Goal: Transaction & Acquisition: Purchase product/service

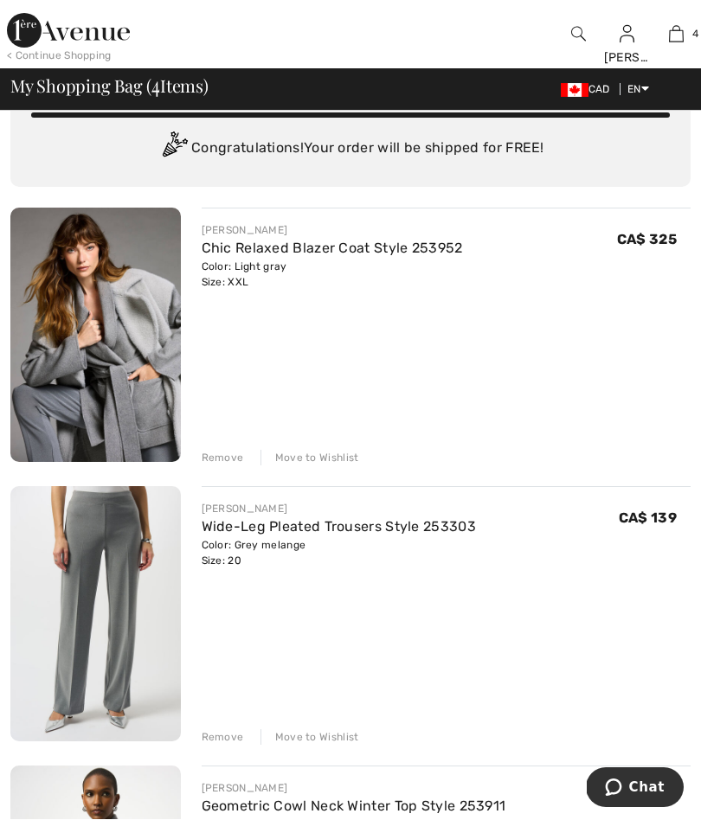
scroll to position [75, 0]
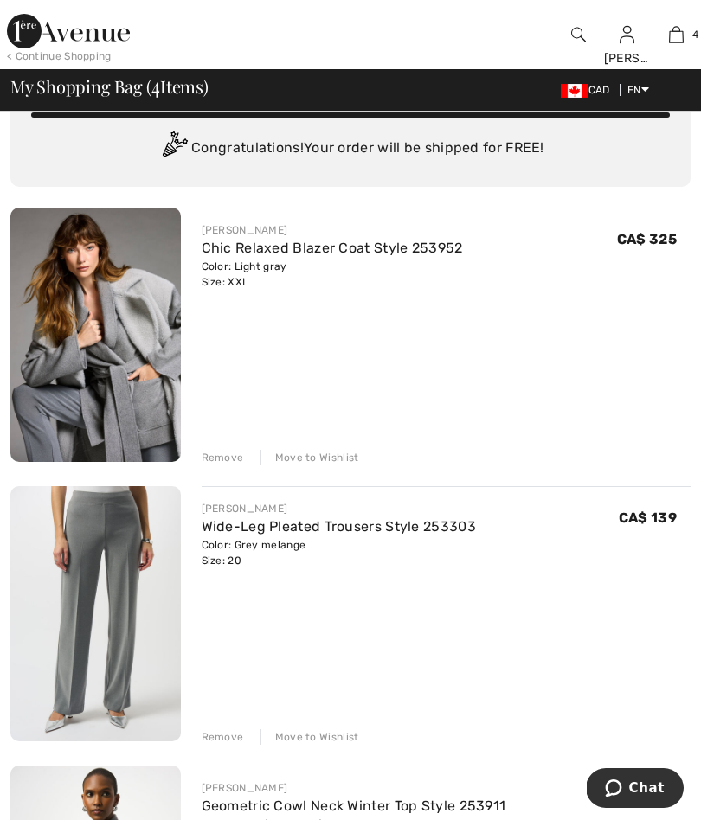
click at [675, 39] on img at bounding box center [676, 34] width 15 height 21
click at [694, 31] on span "4" at bounding box center [695, 35] width 6 height 16
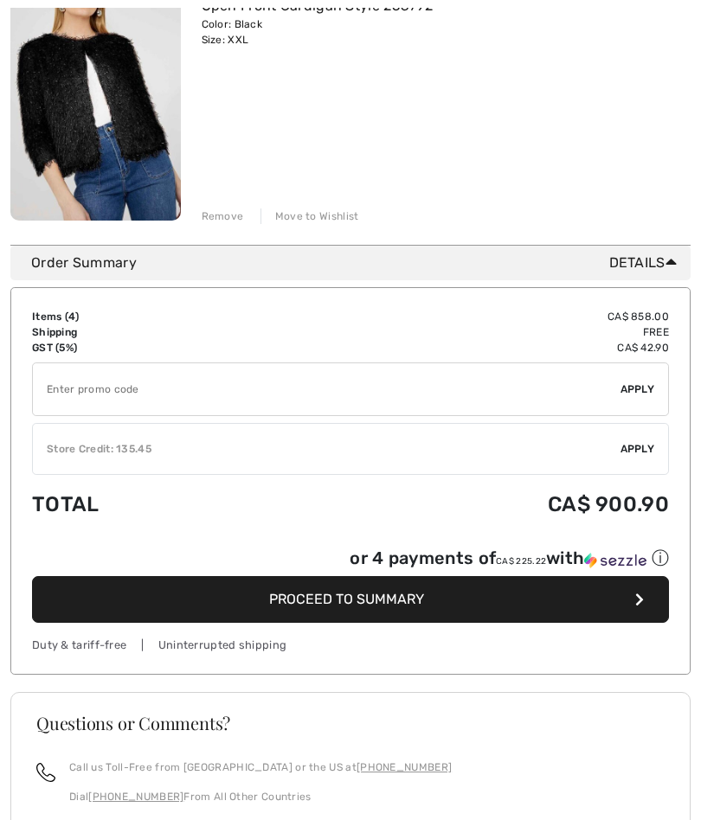
scroll to position [1129, 0]
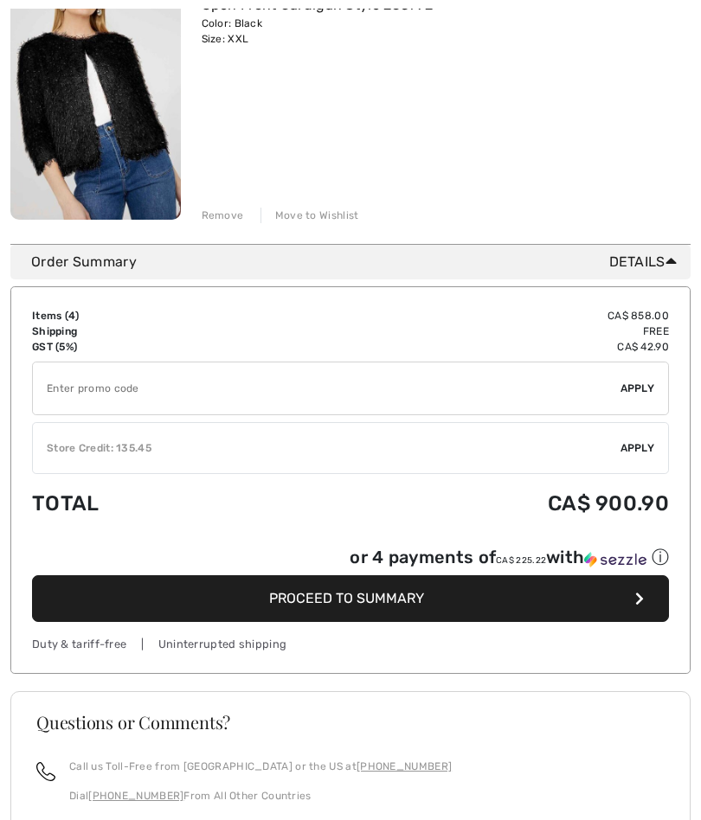
click at [358, 597] on span "Proceed to Summary" at bounding box center [346, 598] width 155 height 16
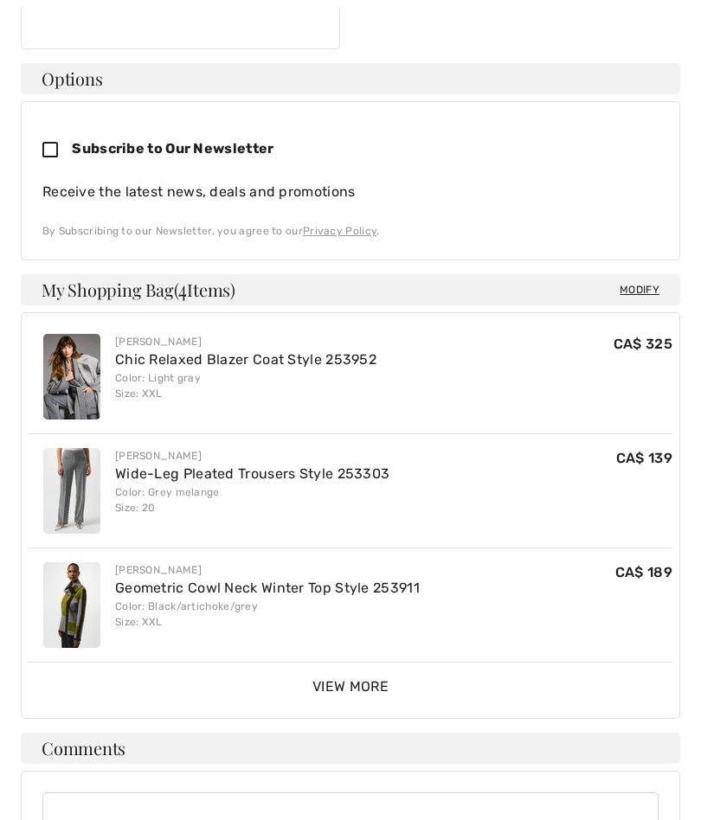
scroll to position [506, 0]
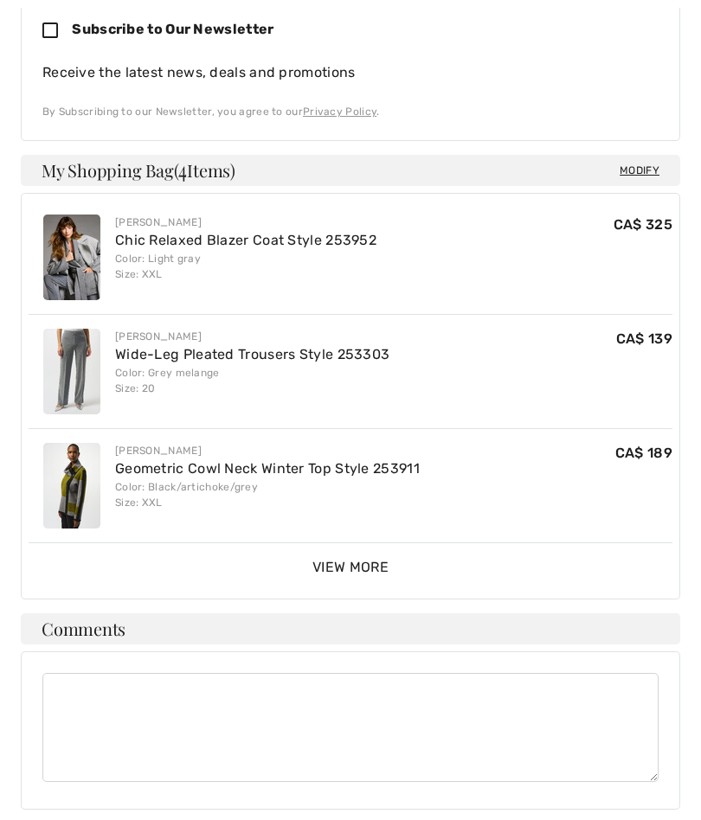
click at [349, 560] on span "View More" at bounding box center [350, 568] width 76 height 16
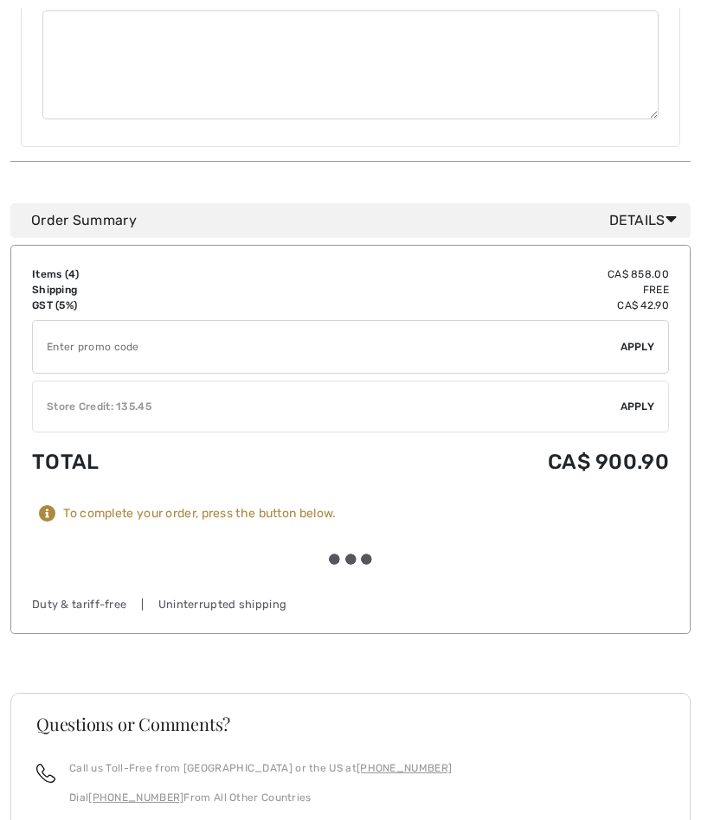
scroll to position [1452, 0]
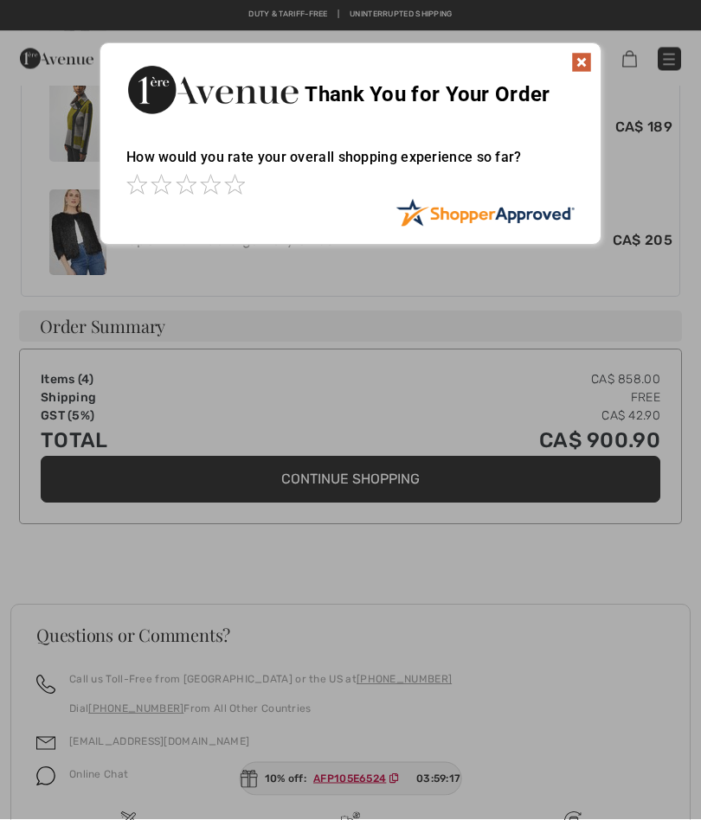
scroll to position [953, 0]
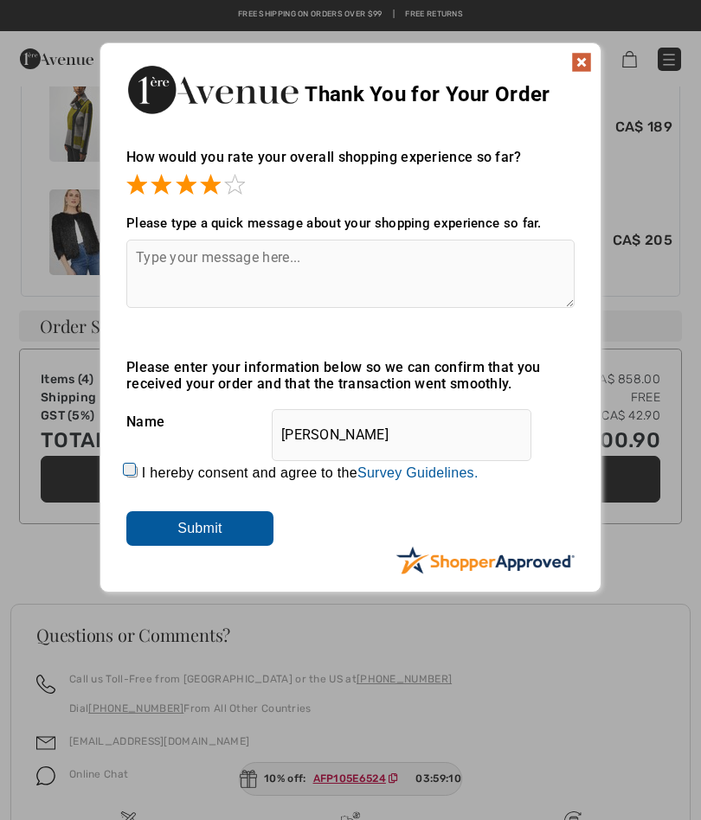
click at [170, 287] on textarea at bounding box center [350, 274] width 448 height 68
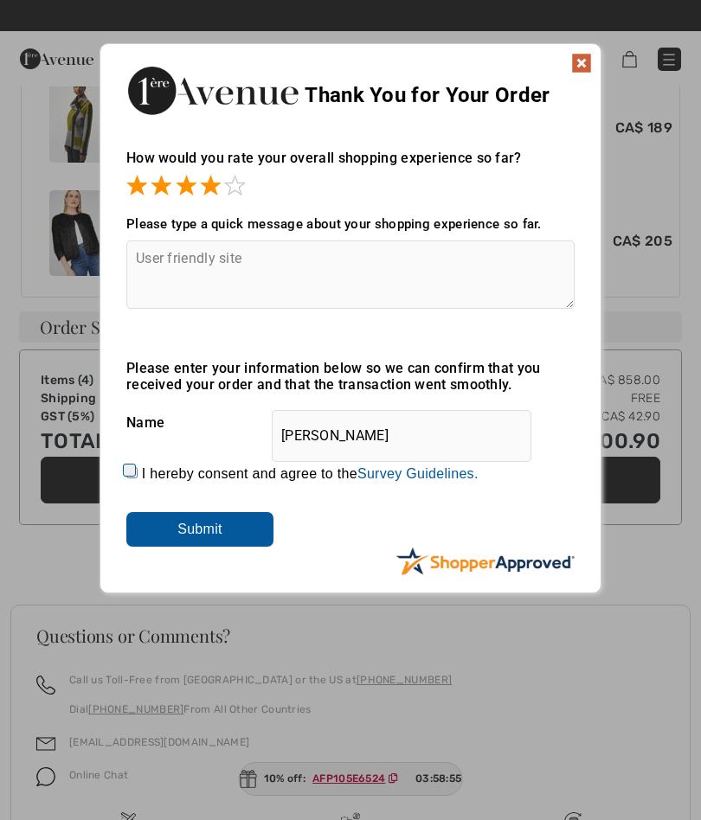
scroll to position [949, 0]
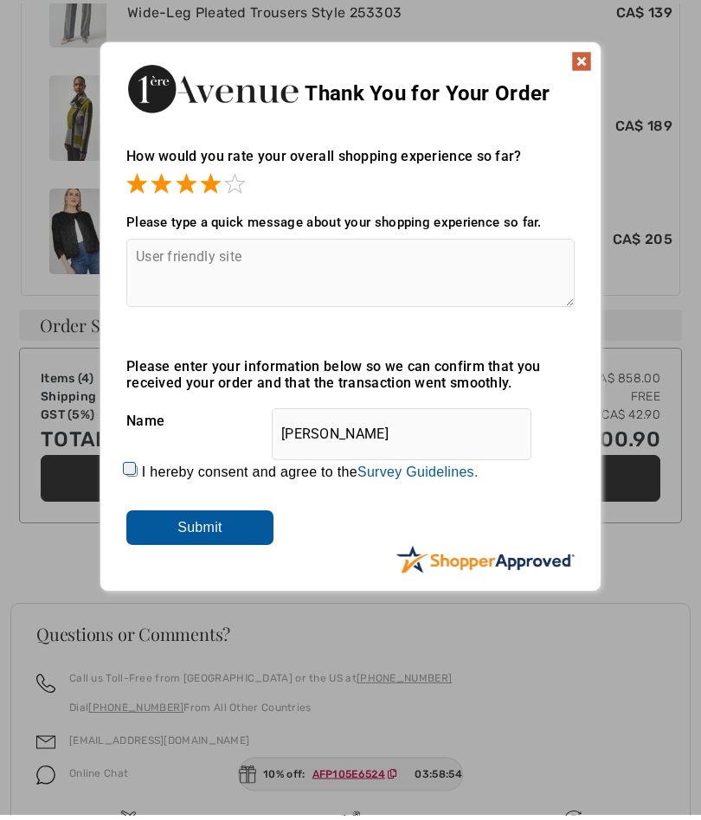
type textarea "User friendly site"
click at [132, 477] on input "I hereby consent and agree to the By submitting a review, you grant permission …" at bounding box center [131, 476] width 11 height 11
checkbox input "true"
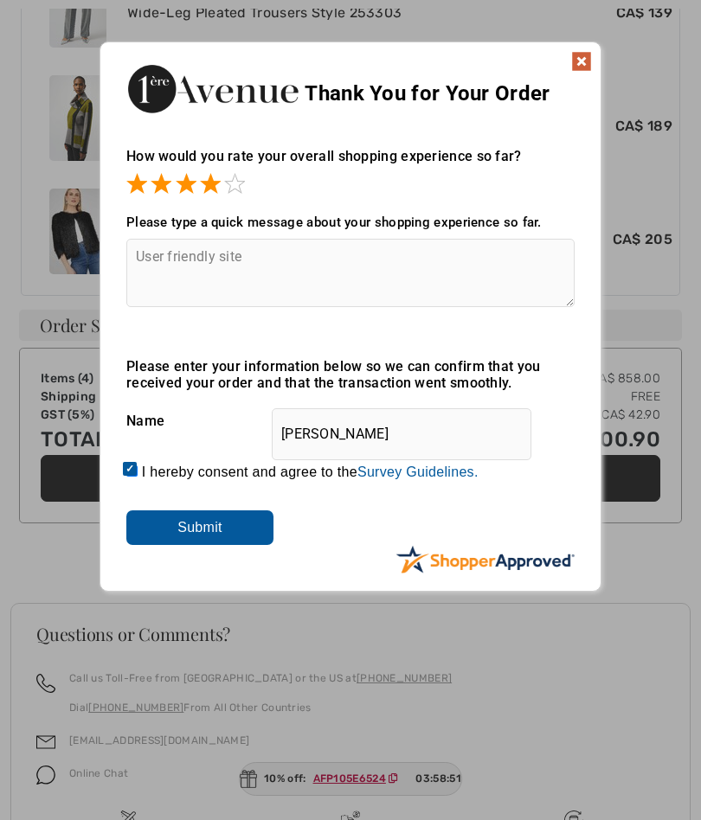
click at [203, 537] on input "Submit" at bounding box center [199, 528] width 147 height 35
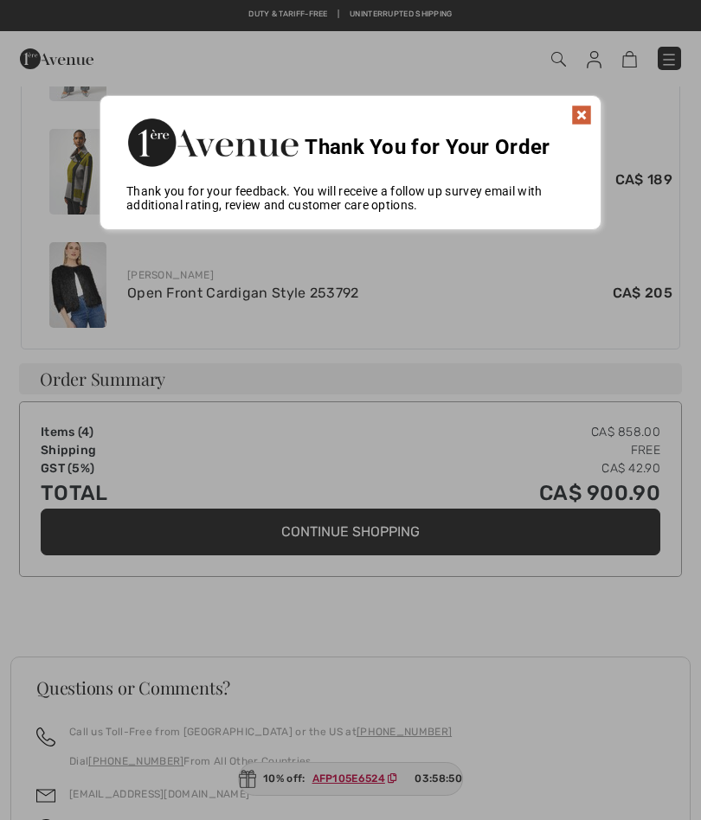
scroll to position [822, 0]
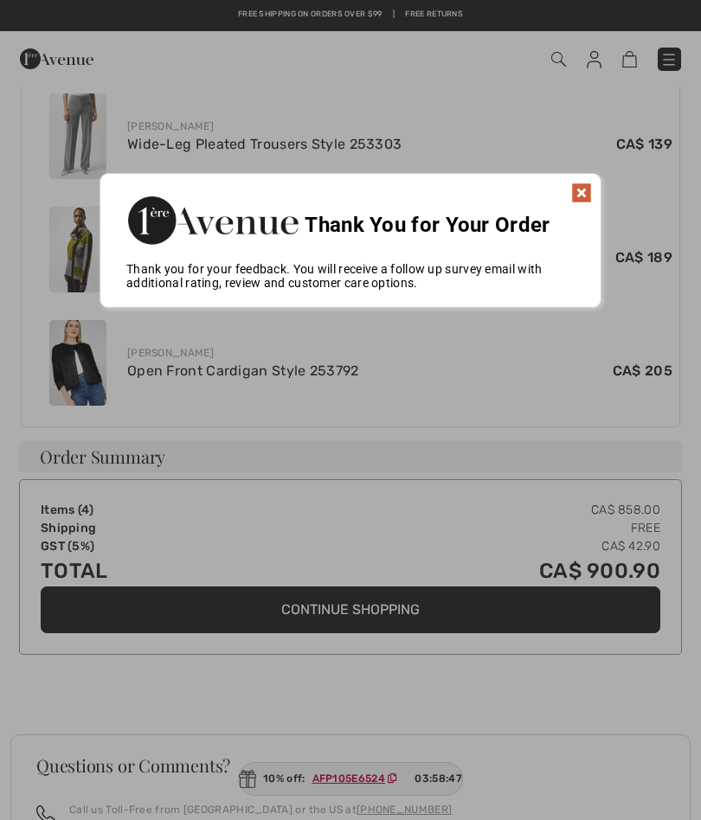
click at [581, 197] on img at bounding box center [581, 193] width 21 height 21
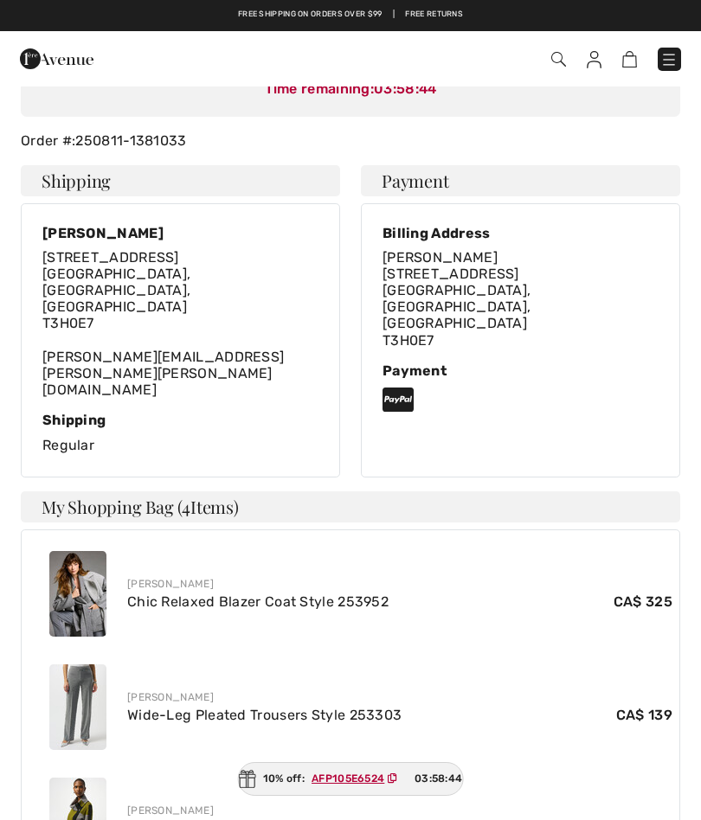
scroll to position [0, 0]
